Goal: Task Accomplishment & Management: Manage account settings

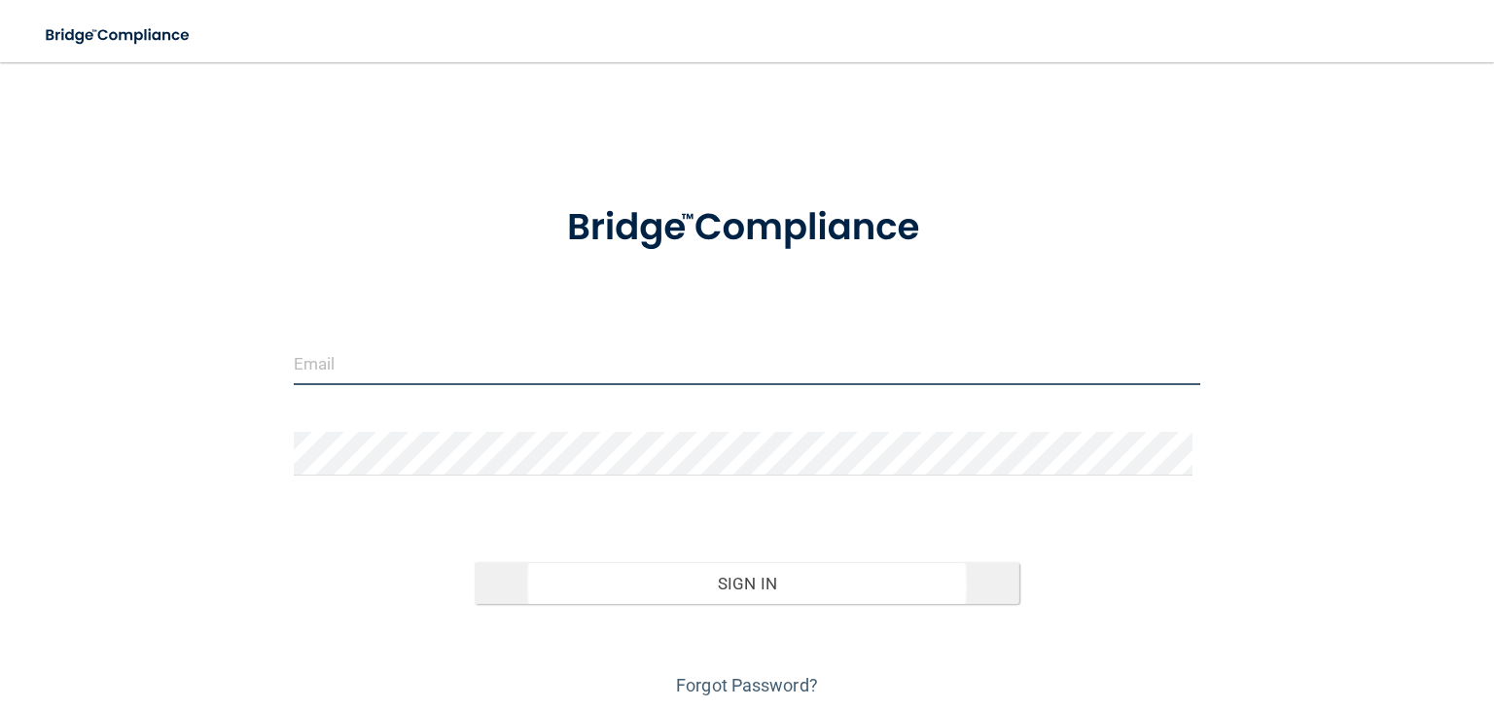
type input "[EMAIL_ADDRESS][DOMAIN_NAME]"
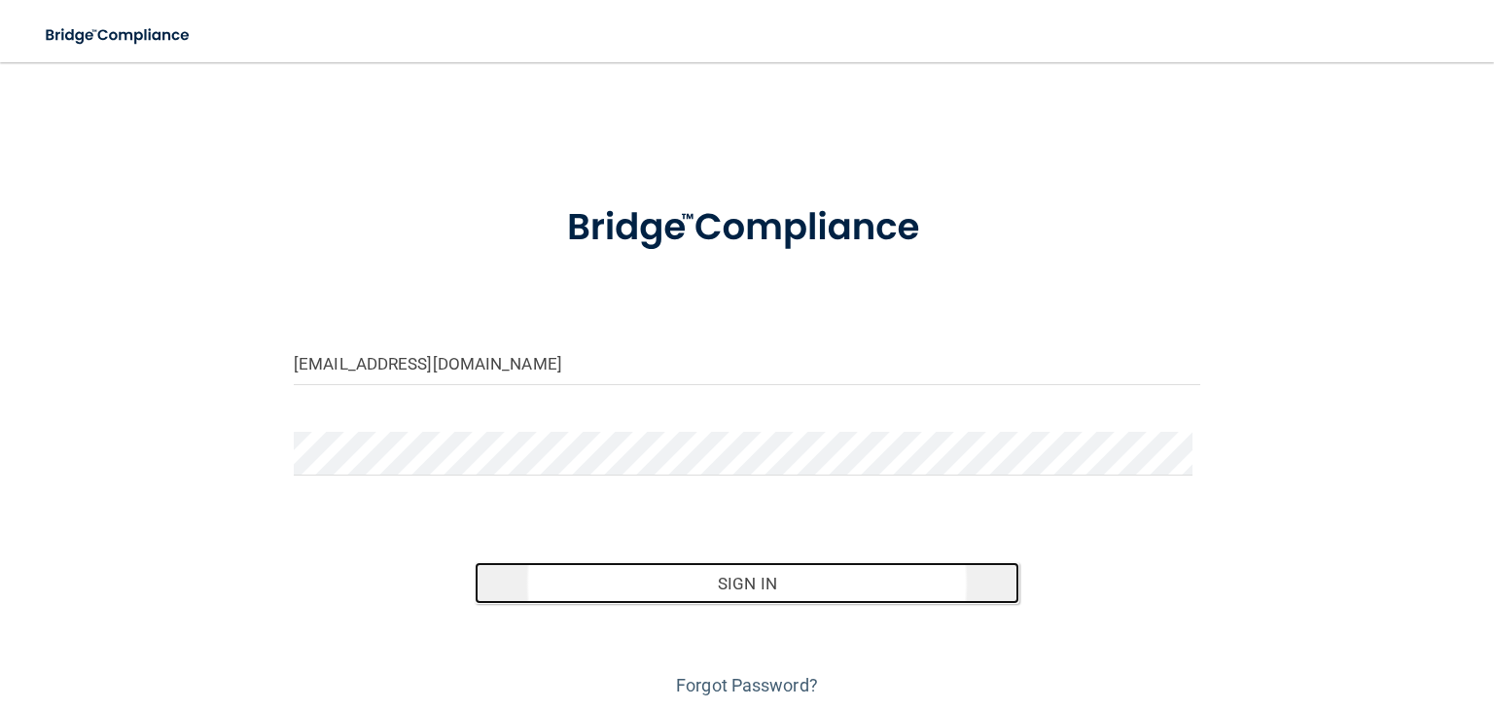
click at [812, 579] on button "Sign In" at bounding box center [747, 583] width 544 height 43
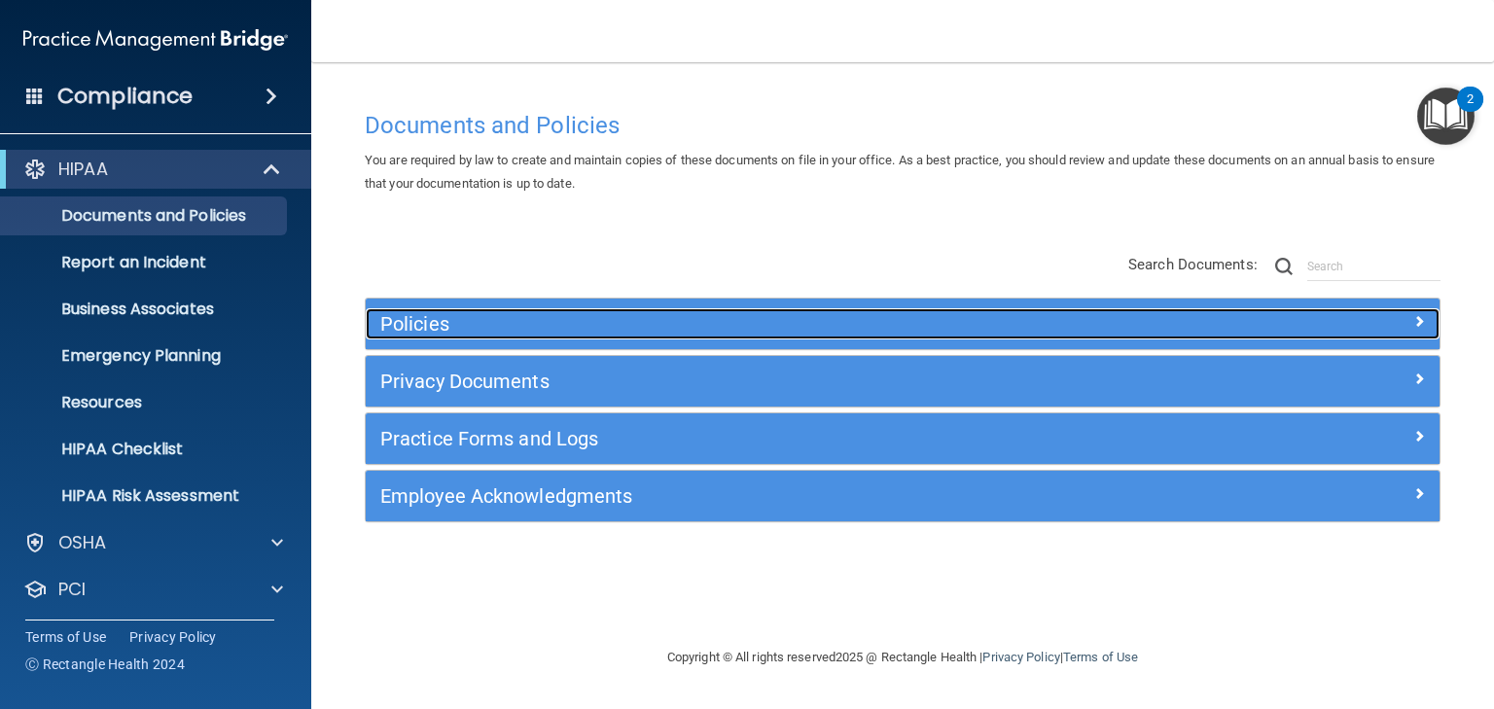
click at [477, 331] on h5 "Policies" at bounding box center [768, 323] width 776 height 21
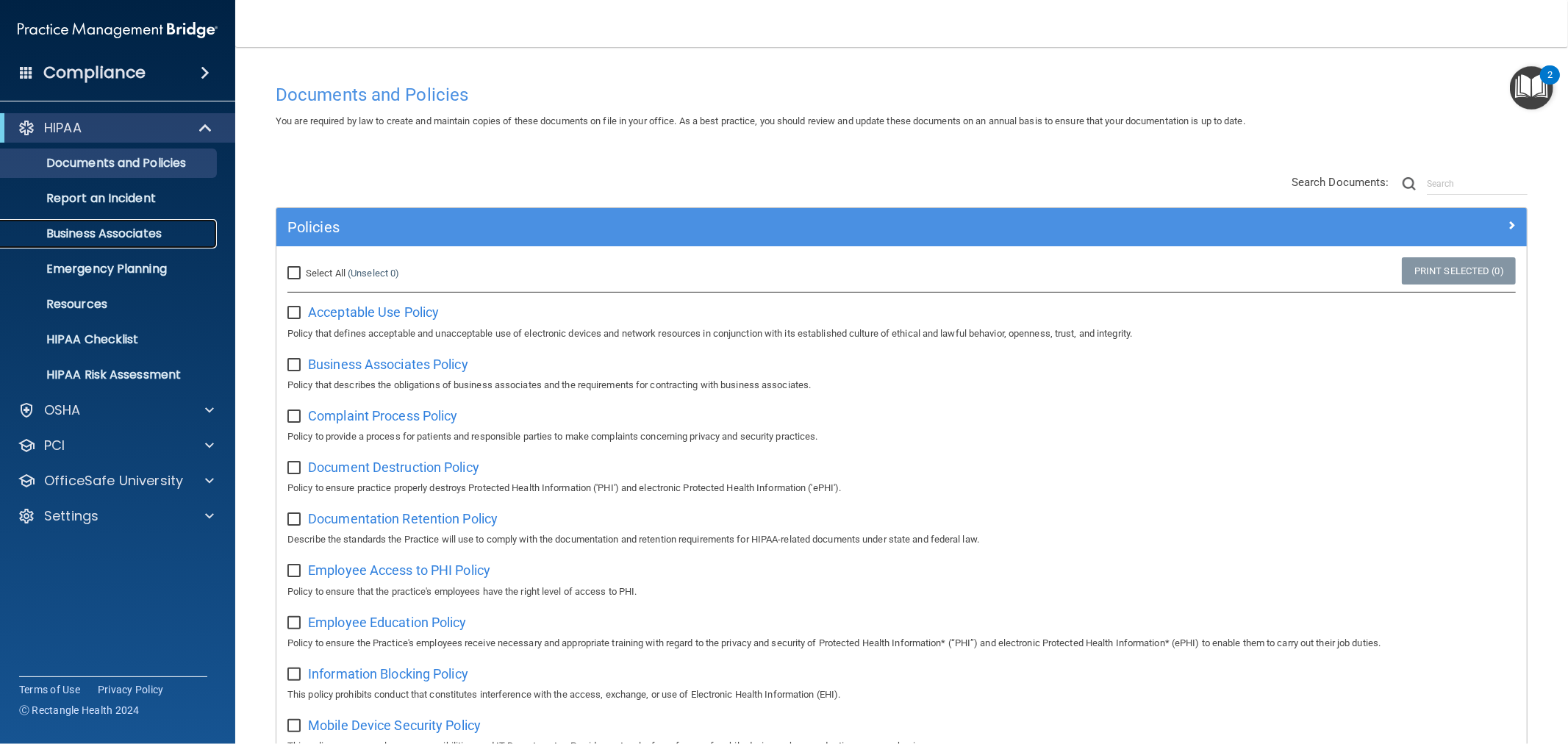
click at [153, 229] on p "Business Associates" at bounding box center [110, 233] width 201 height 14
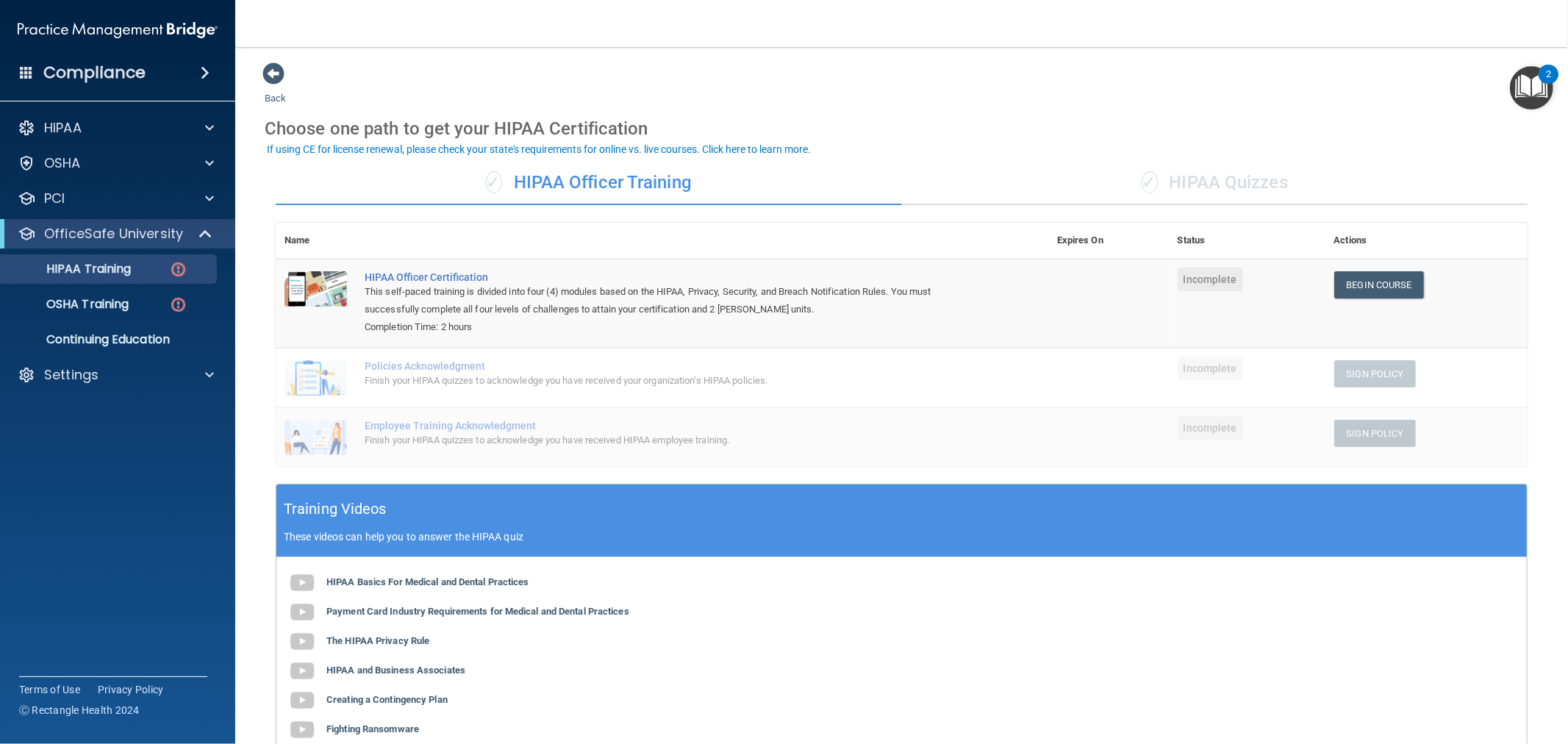
click at [1217, 165] on div "✓ HIPAA Quizzes" at bounding box center [1215, 183] width 626 height 44
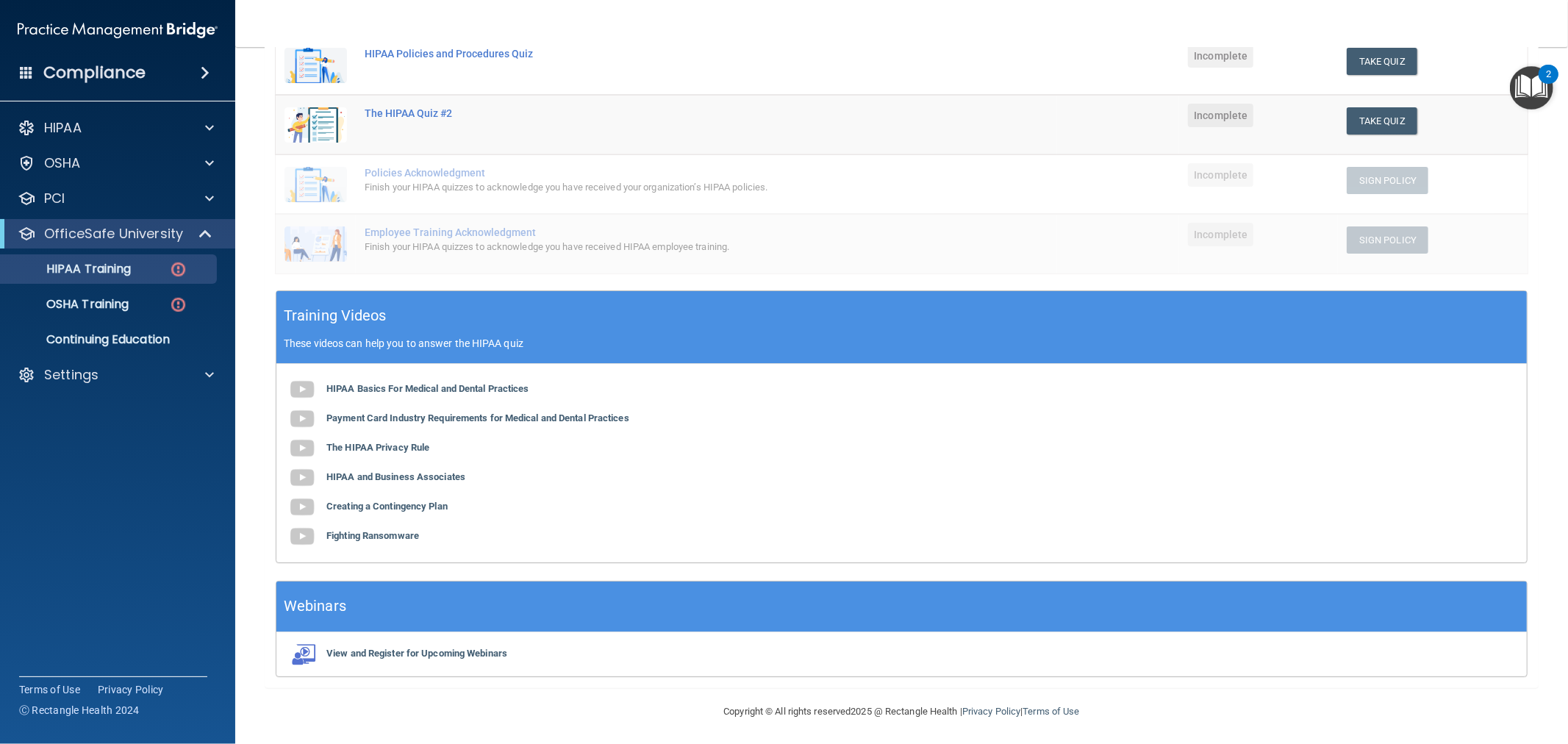
scroll to position [284, 0]
click at [132, 377] on div "Settings" at bounding box center [97, 375] width 182 height 17
click at [112, 444] on p "My Users" at bounding box center [110, 445] width 201 height 14
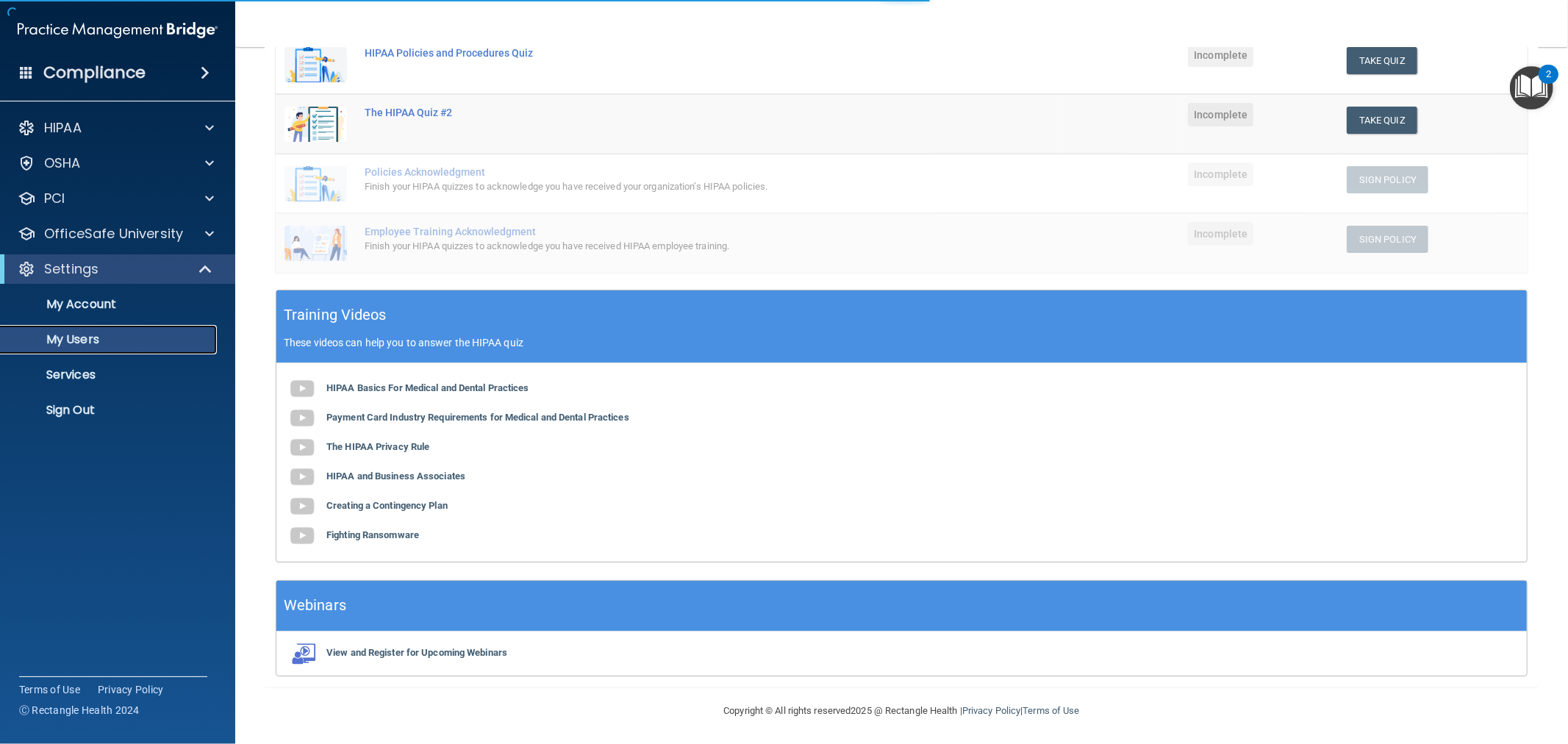
select select "20"
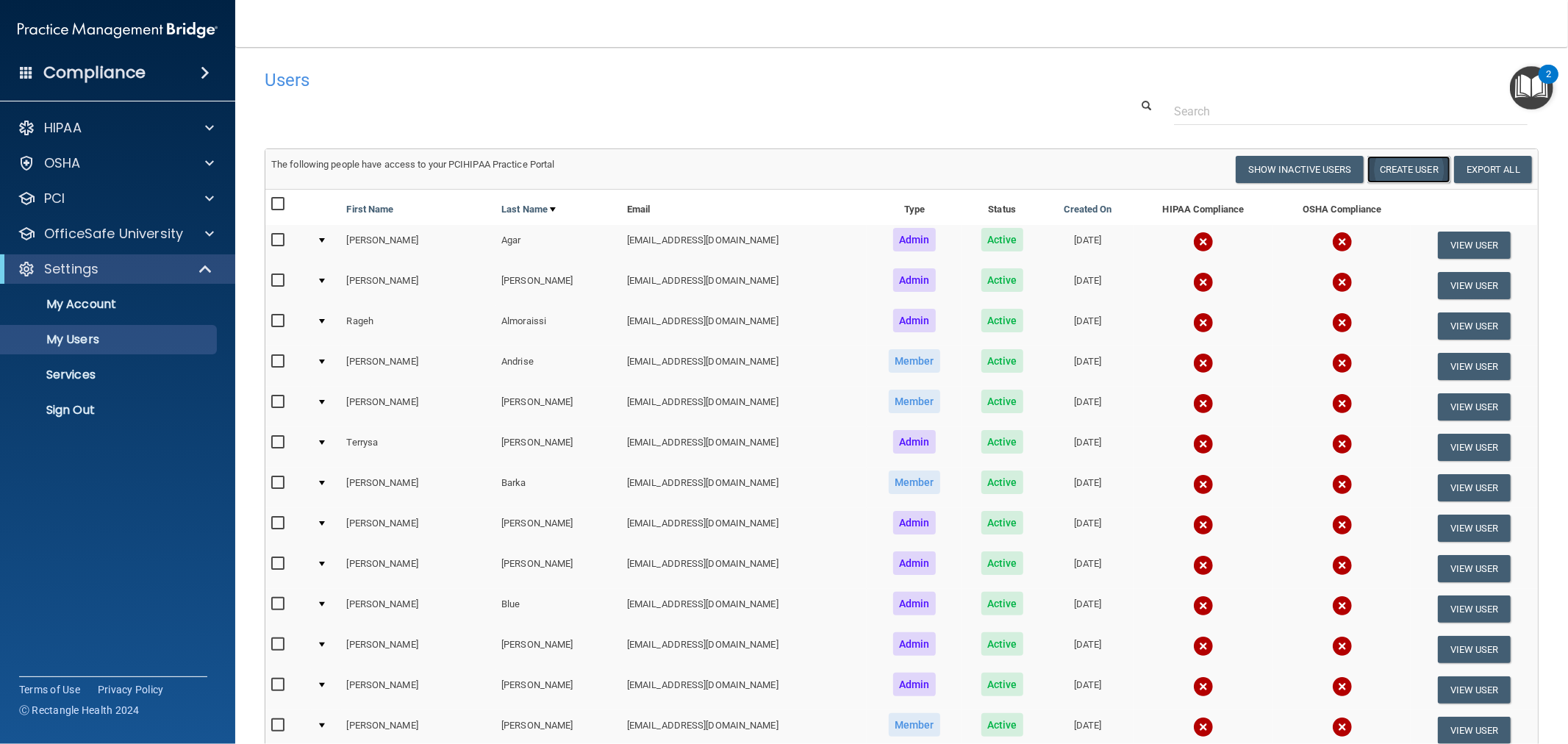
click at [1399, 162] on button "Create User" at bounding box center [1409, 169] width 83 height 27
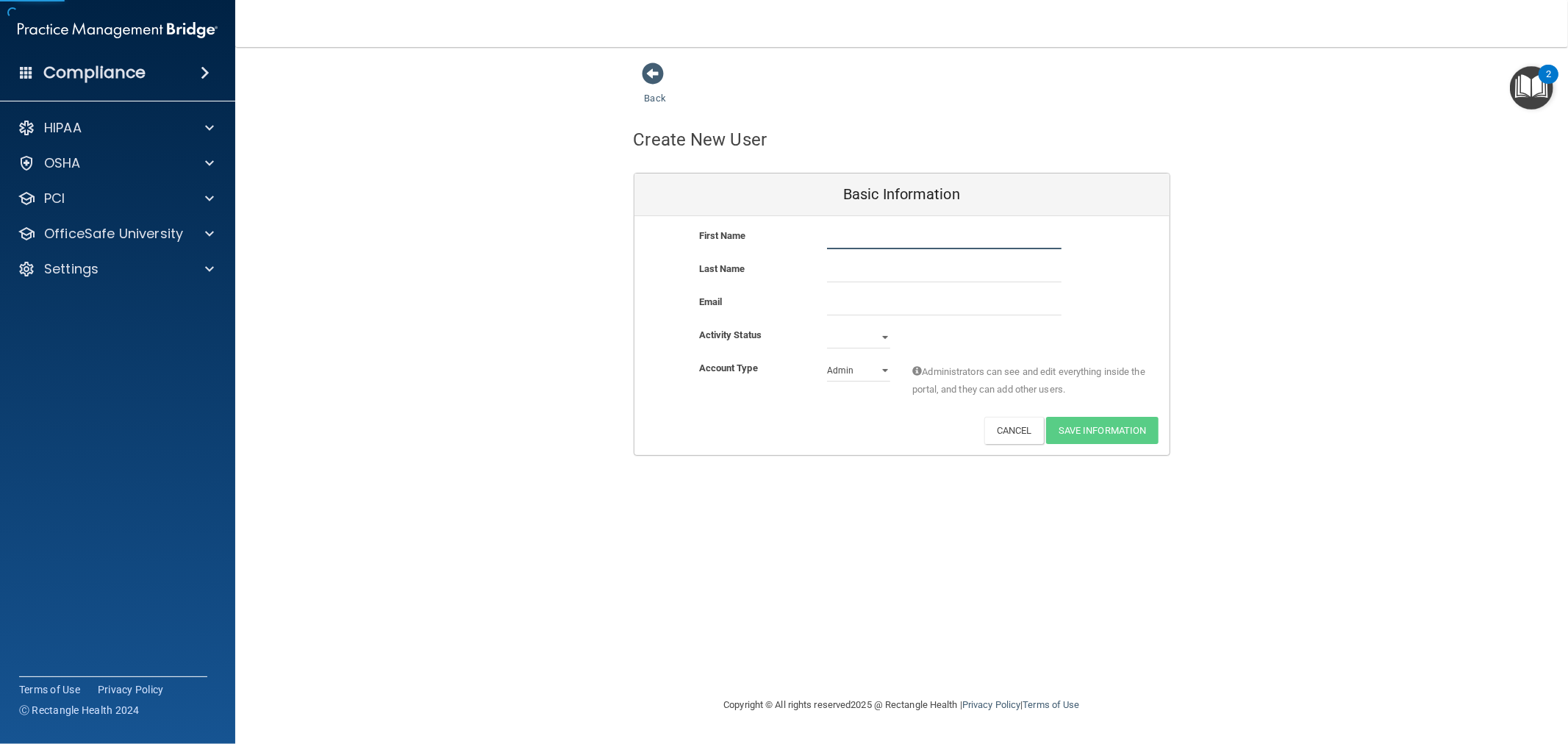
click at [930, 231] on input "text" at bounding box center [945, 238] width 234 height 22
drag, startPoint x: 880, startPoint y: 370, endPoint x: 874, endPoint y: 375, distance: 7.8
click at [880, 370] on select "Admin Member" at bounding box center [859, 370] width 63 height 22
select select "practice_member"
click at [827, 360] on select "Admin Member" at bounding box center [859, 370] width 63 height 22
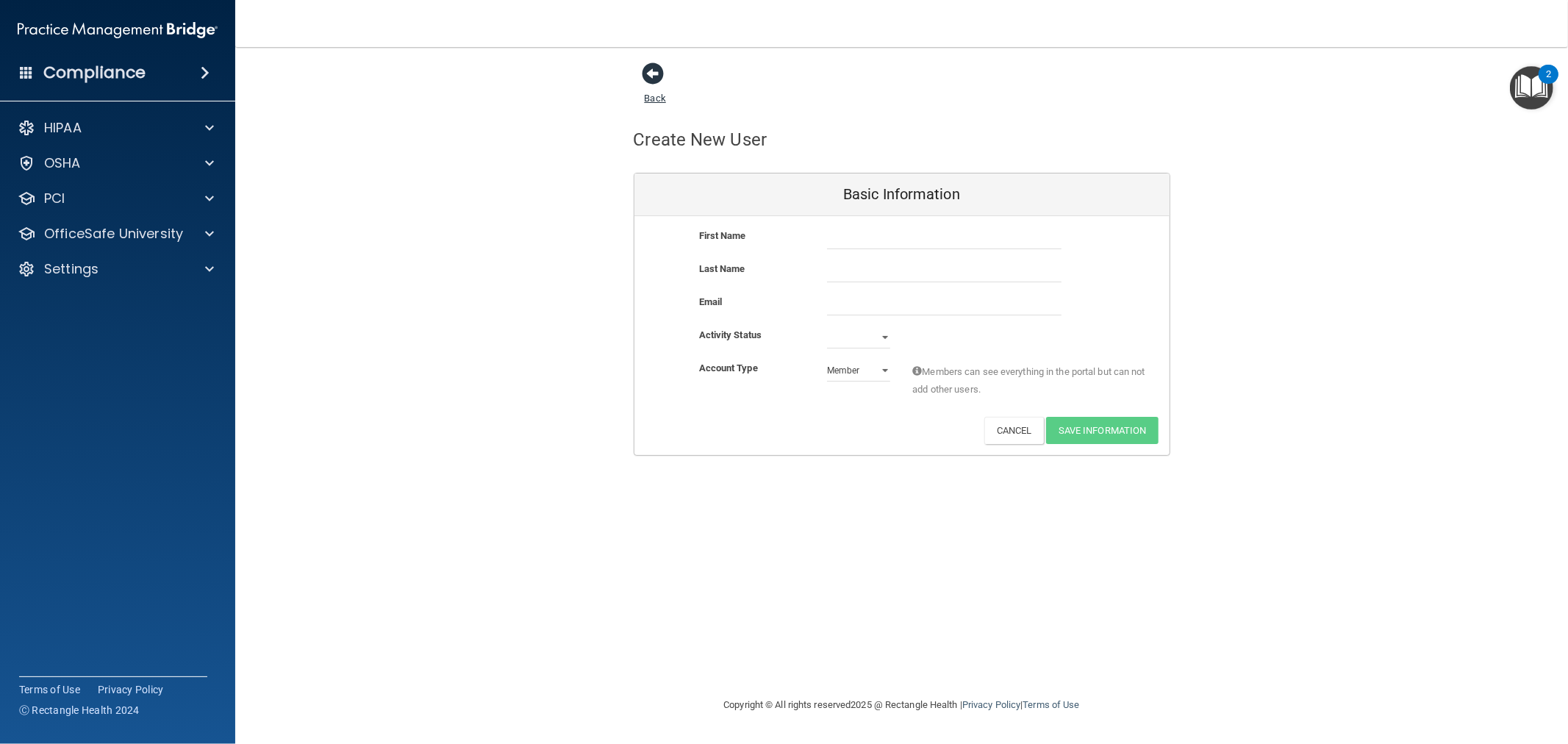
click at [643, 67] on span at bounding box center [653, 73] width 22 height 22
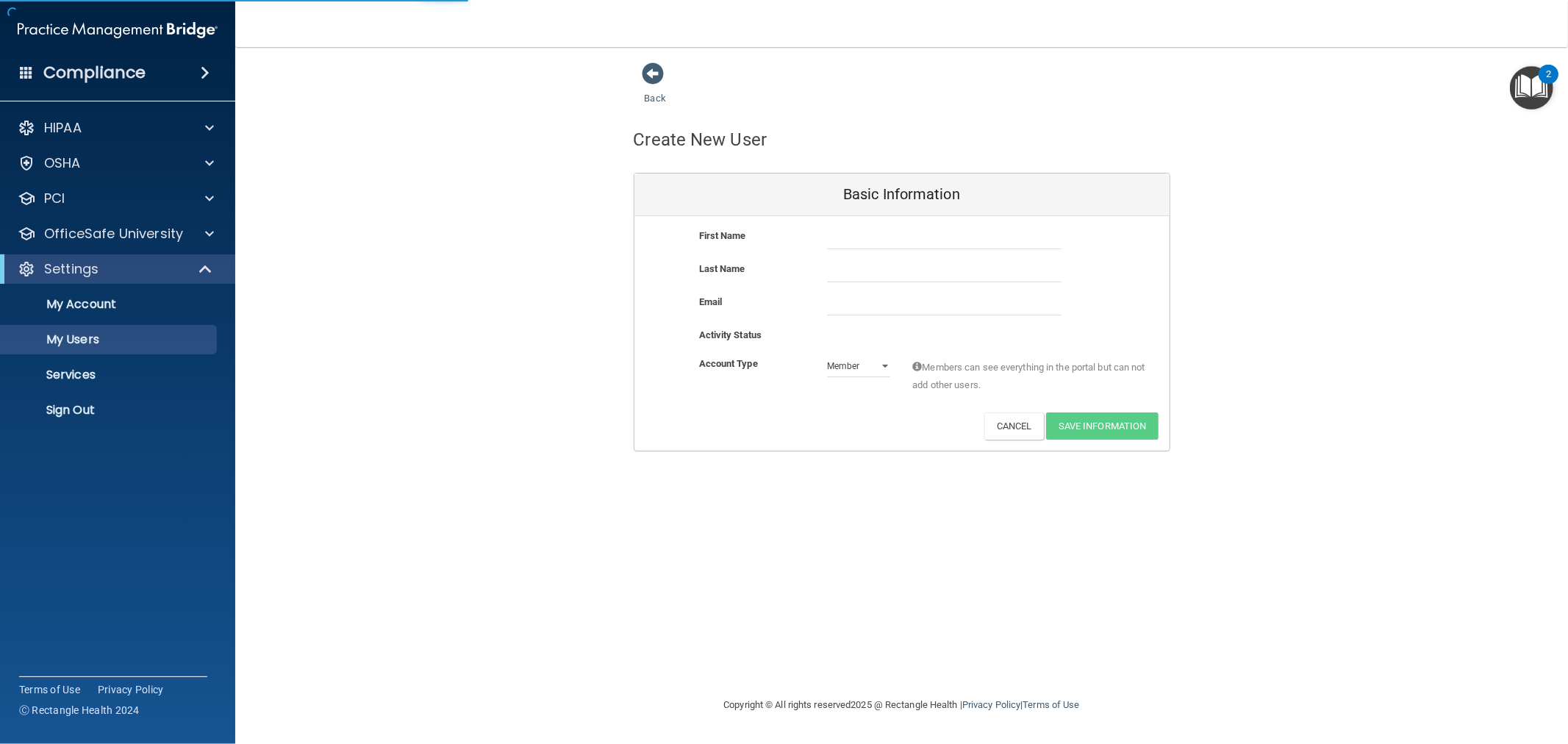
select select "20"
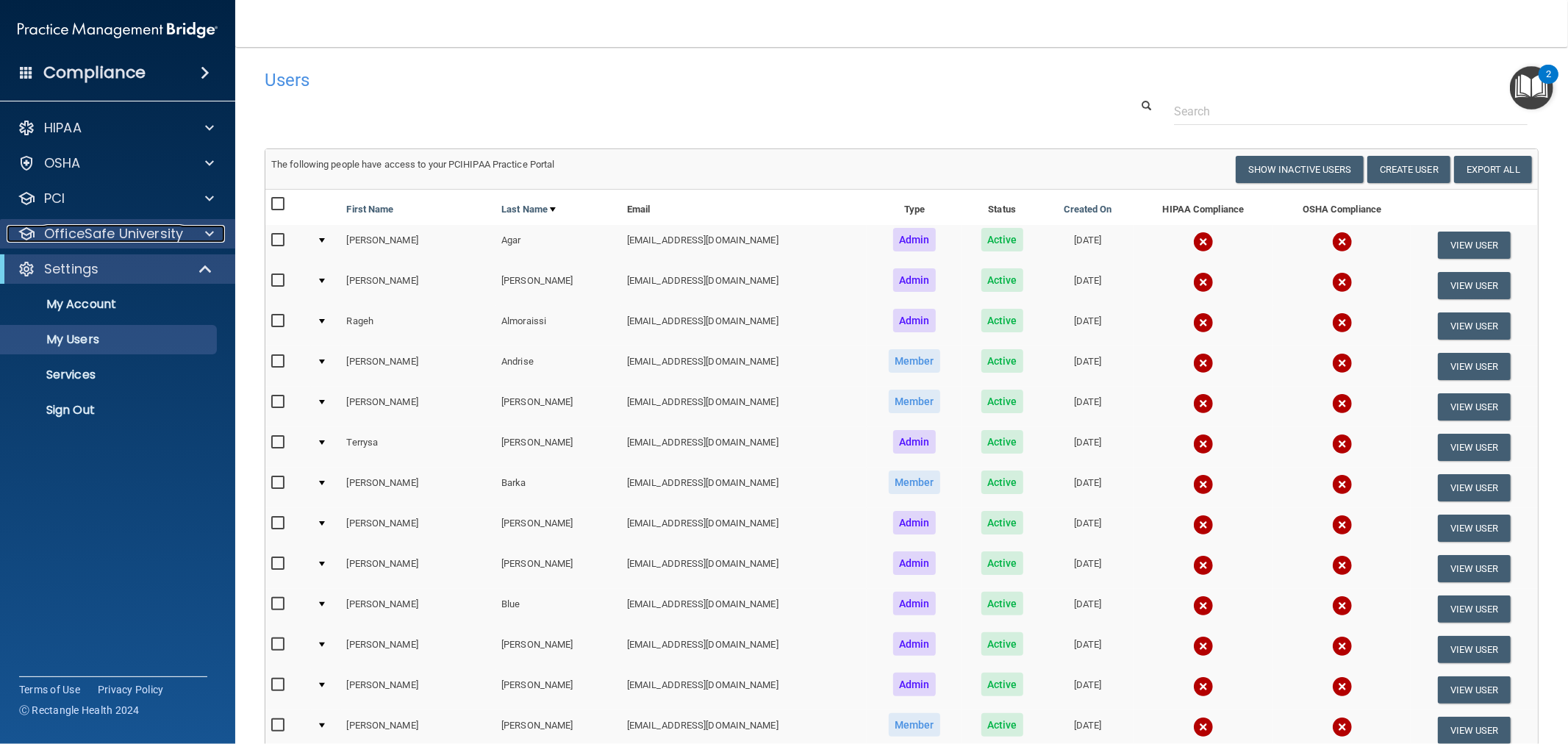
click at [145, 233] on p "OfficeSafe University" at bounding box center [113, 233] width 139 height 17
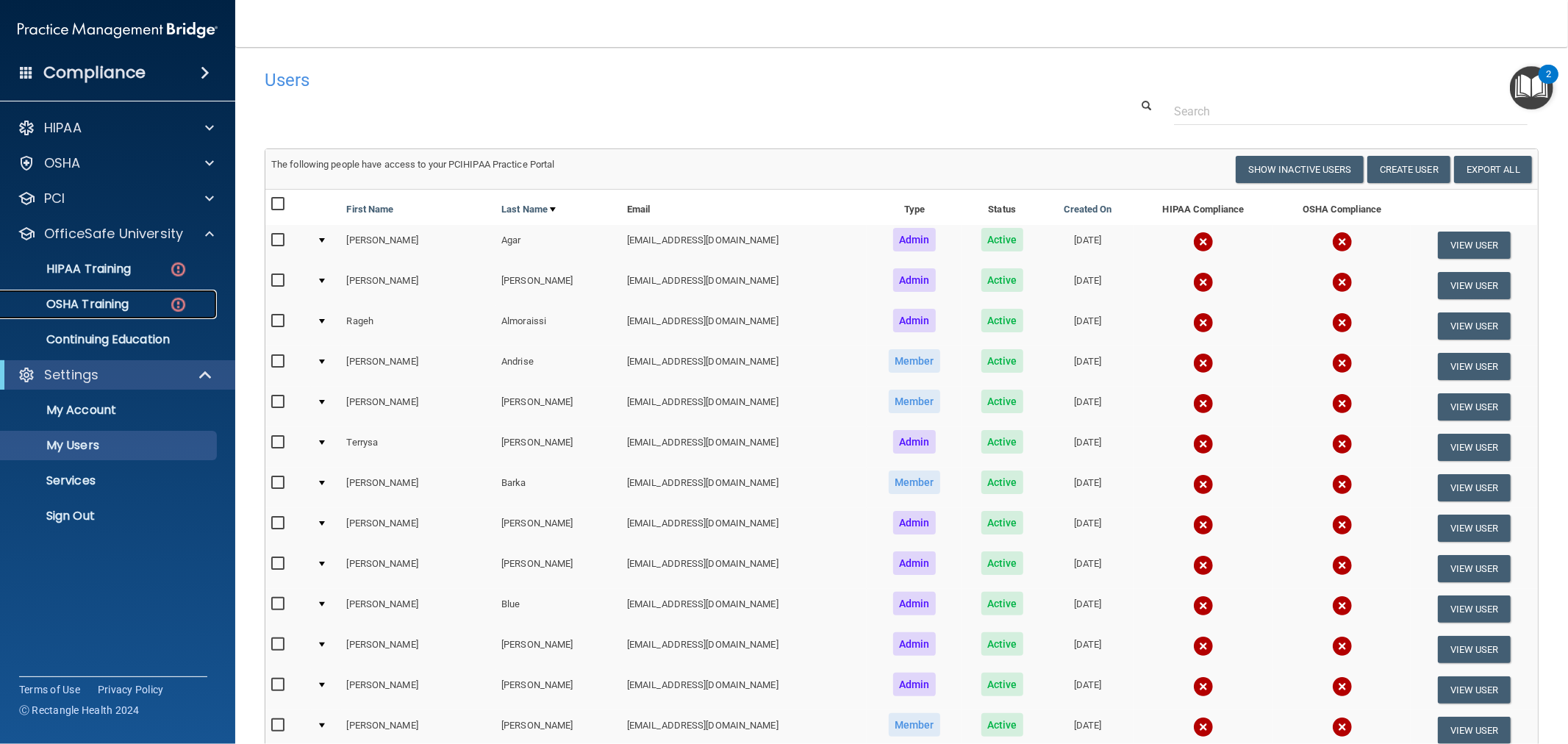
click at [140, 300] on div "OSHA Training" at bounding box center [110, 304] width 201 height 14
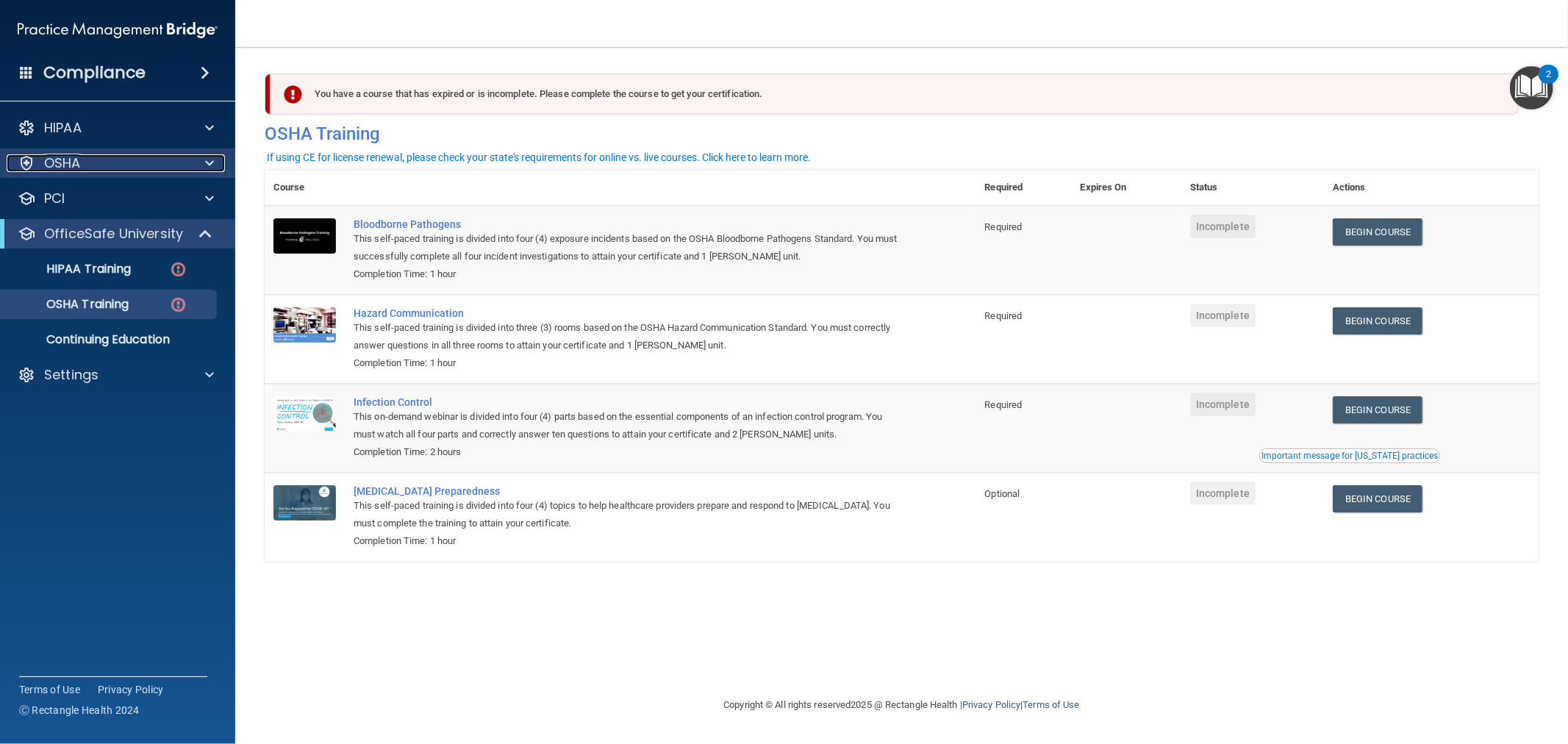
click at [112, 166] on div "OSHA" at bounding box center [97, 162] width 182 height 17
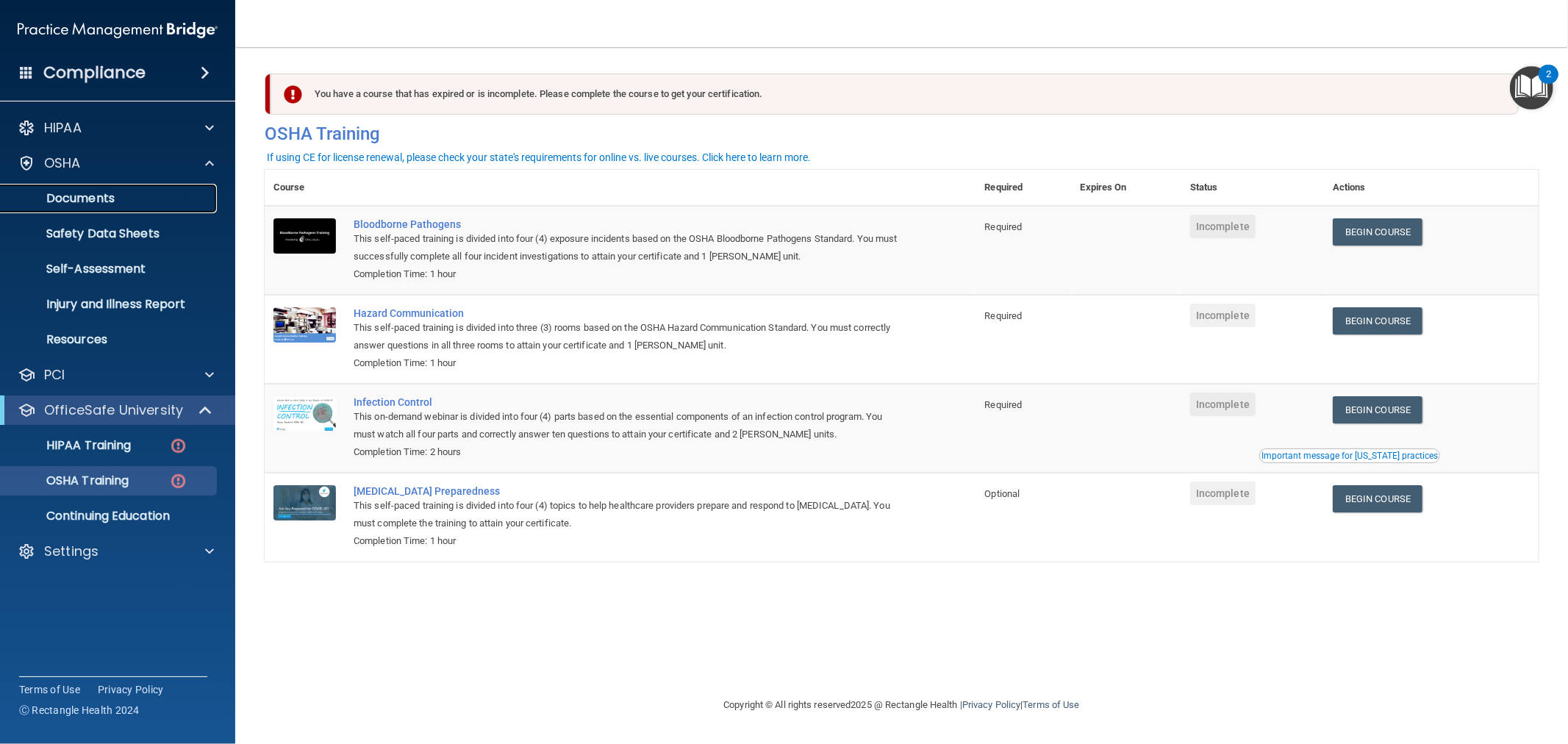
click at [132, 203] on p "Documents" at bounding box center [110, 198] width 201 height 14
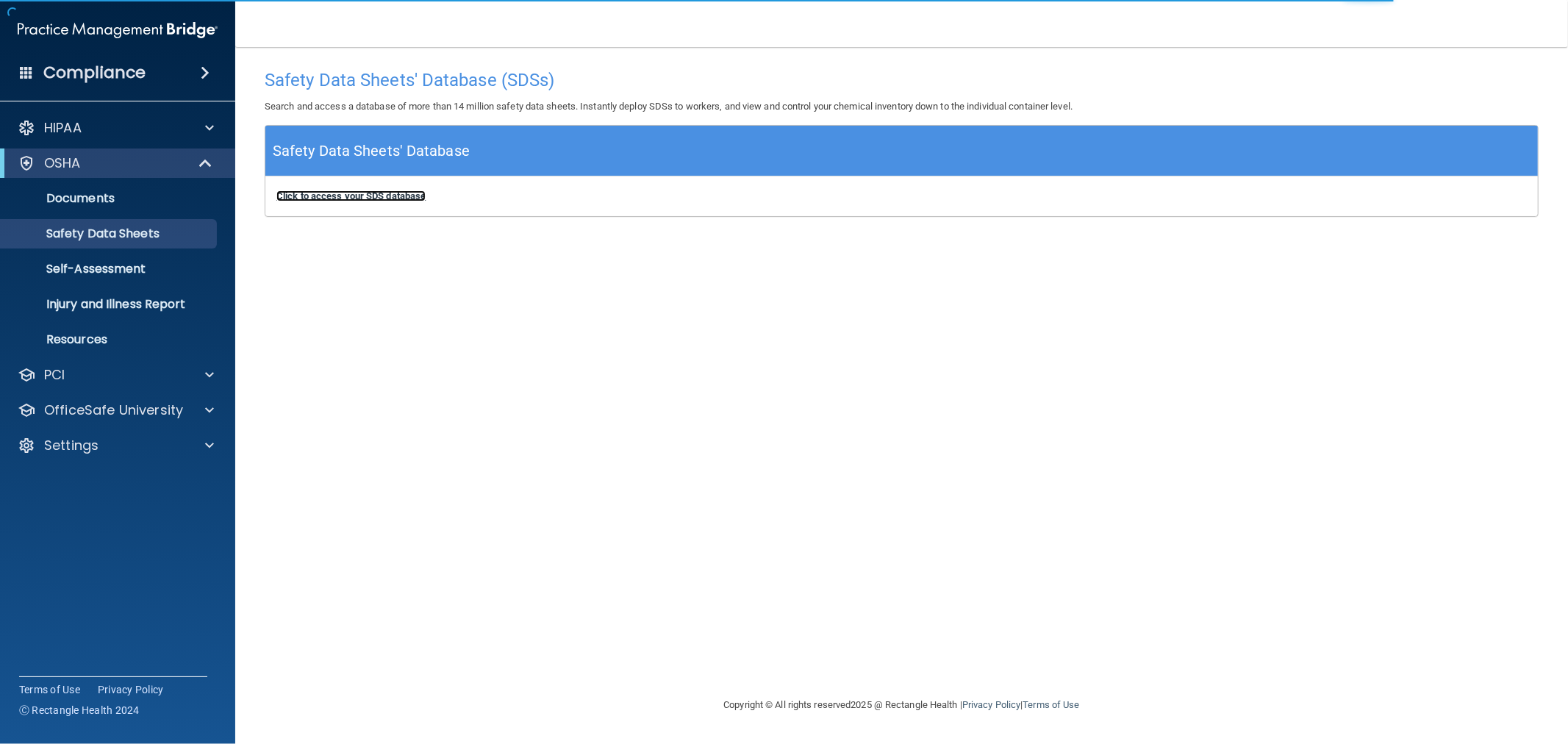
click at [355, 199] on b "Click to access your SDS database" at bounding box center [351, 196] width 150 height 11
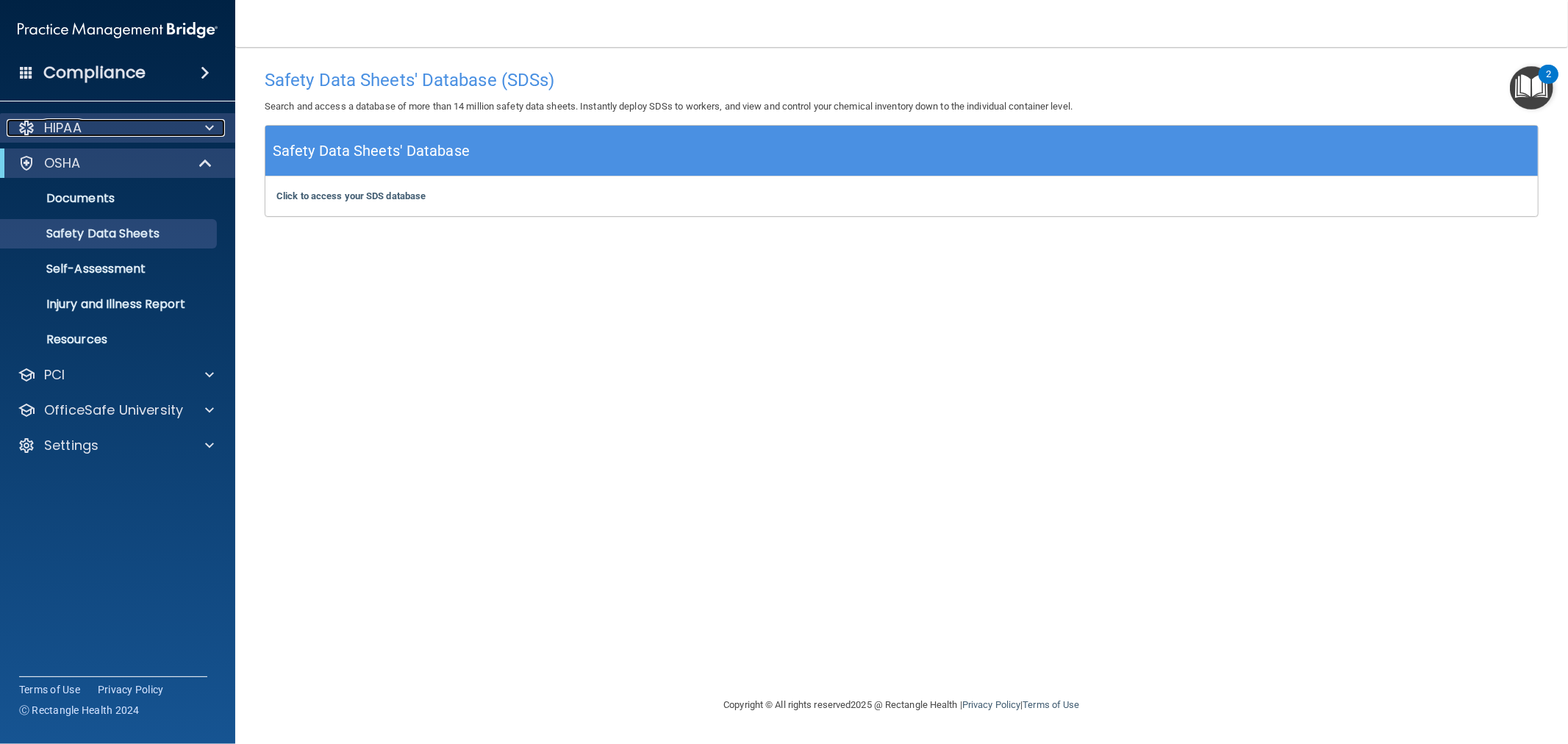
click at [157, 126] on div "HIPAA" at bounding box center [97, 128] width 182 height 17
